Goal: Information Seeking & Learning: Learn about a topic

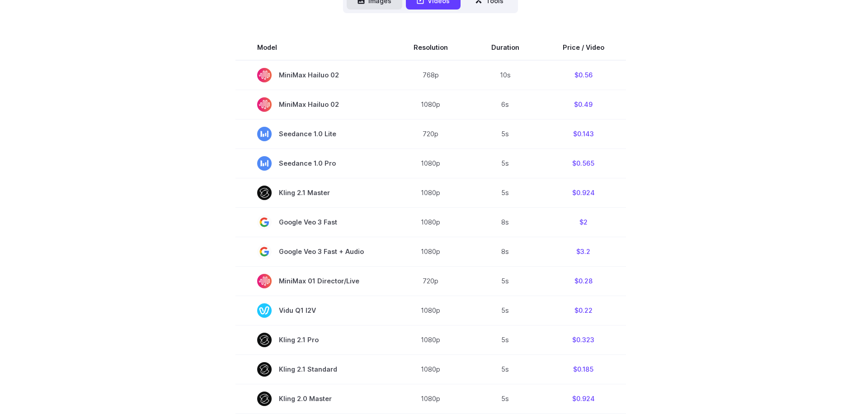
click at [387, 4] on button "Images" at bounding box center [375, 1] width 56 height 18
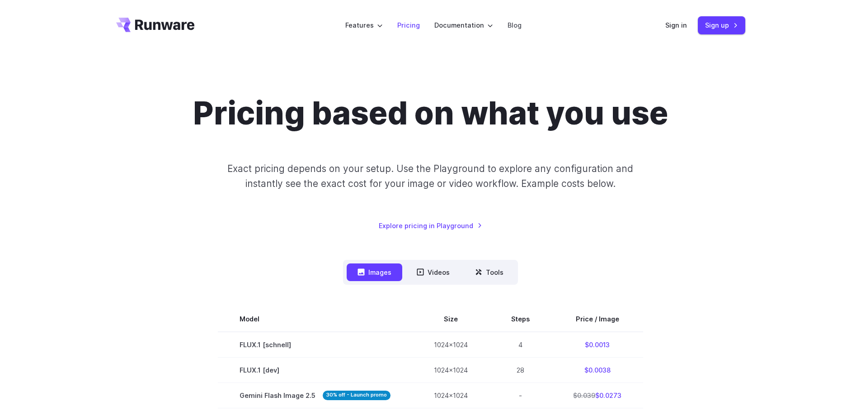
click at [416, 26] on link "Pricing" at bounding box center [408, 25] width 23 height 10
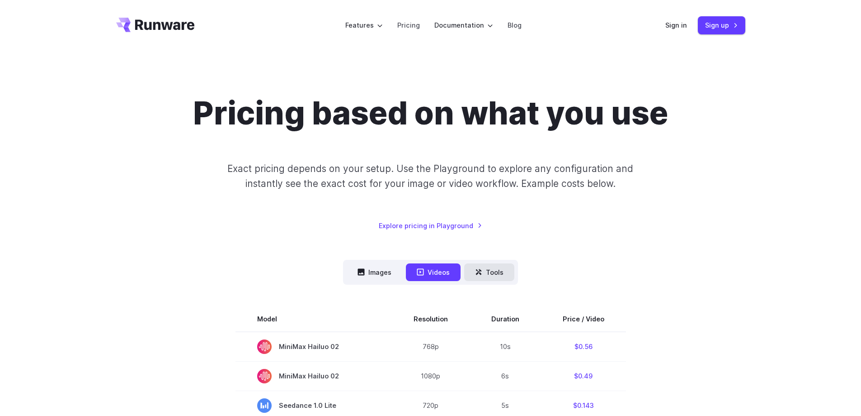
click at [503, 273] on button "Tools" at bounding box center [489, 272] width 50 height 18
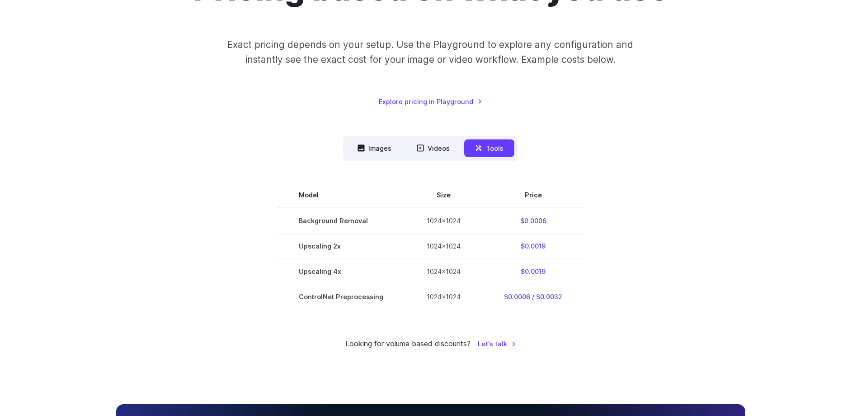
scroll to position [136, 0]
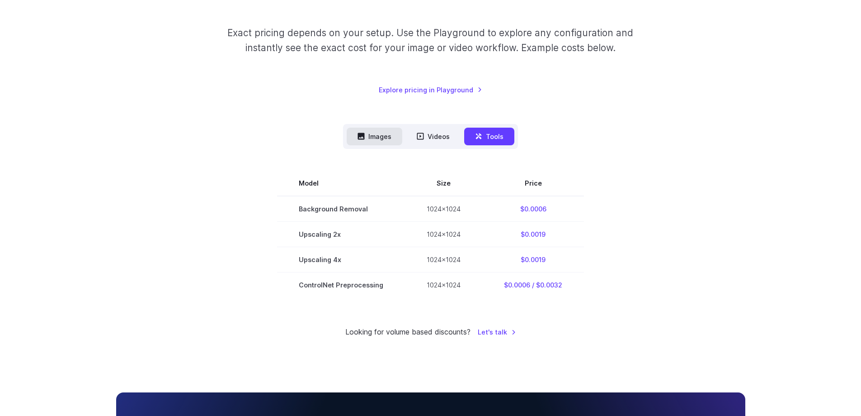
click at [387, 143] on button "Images" at bounding box center [375, 137] width 56 height 18
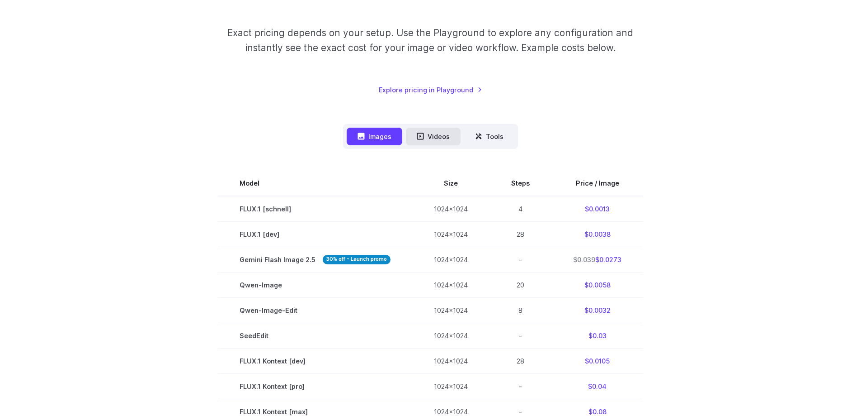
click at [425, 145] on button "Videos" at bounding box center [433, 137] width 55 height 18
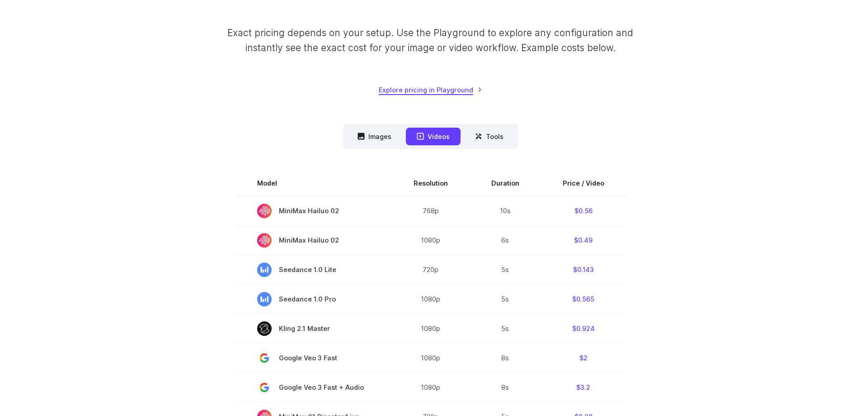
click at [468, 91] on link "Explore pricing in Playground" at bounding box center [431, 90] width 104 height 10
